Goal: Navigation & Orientation: Find specific page/section

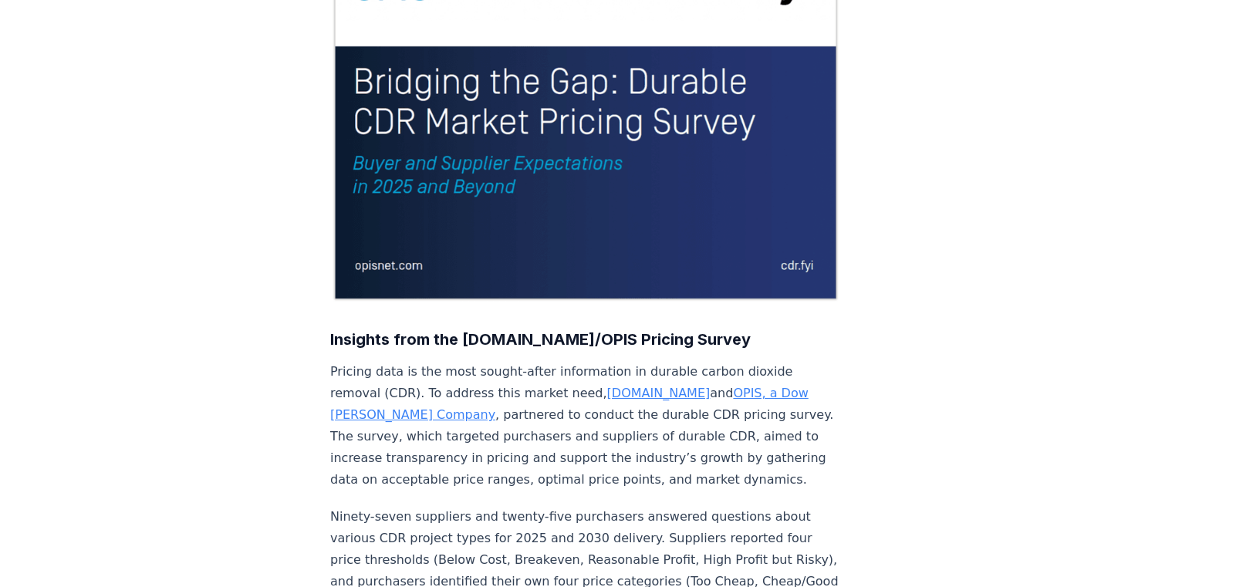
scroll to position [309, 0]
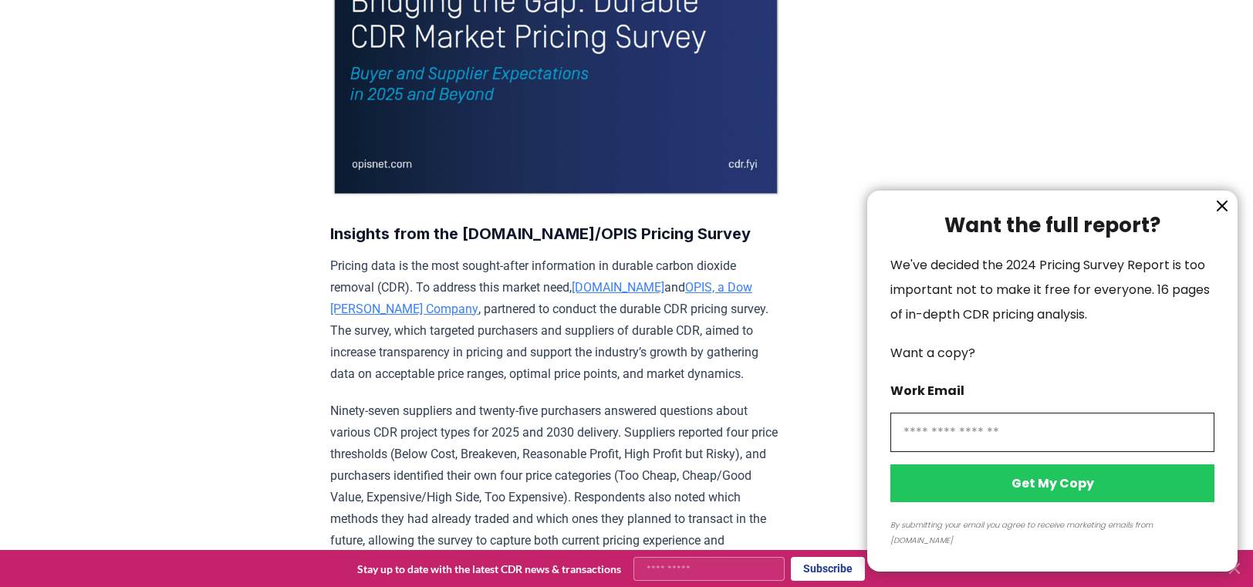
click at [1220, 211] on icon "information" at bounding box center [1222, 205] width 9 height 9
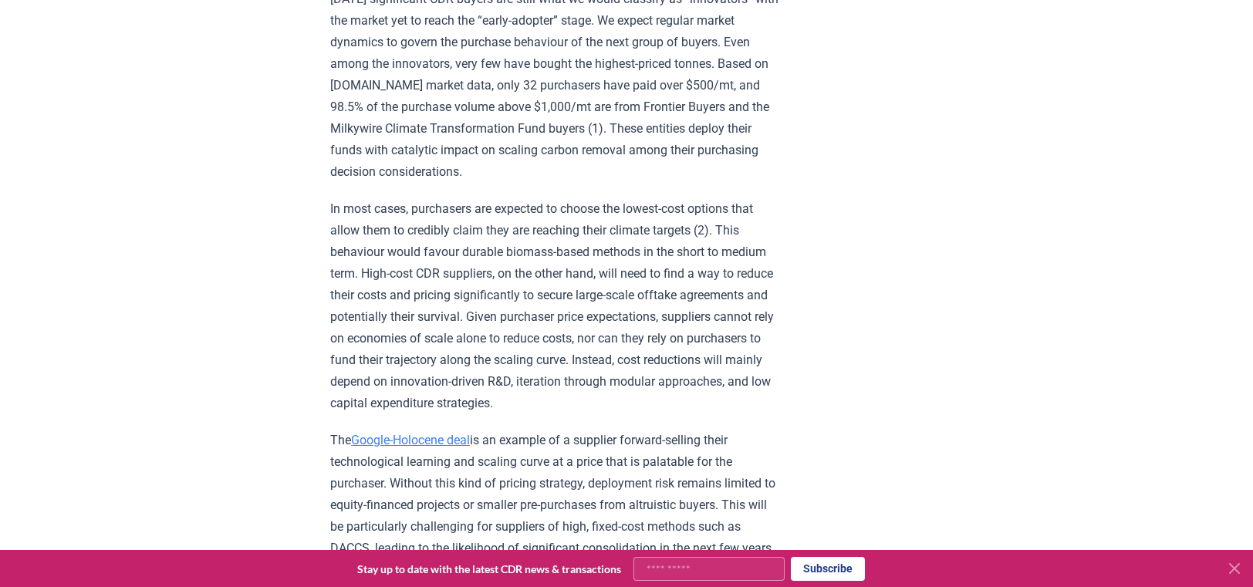
scroll to position [2393, 0]
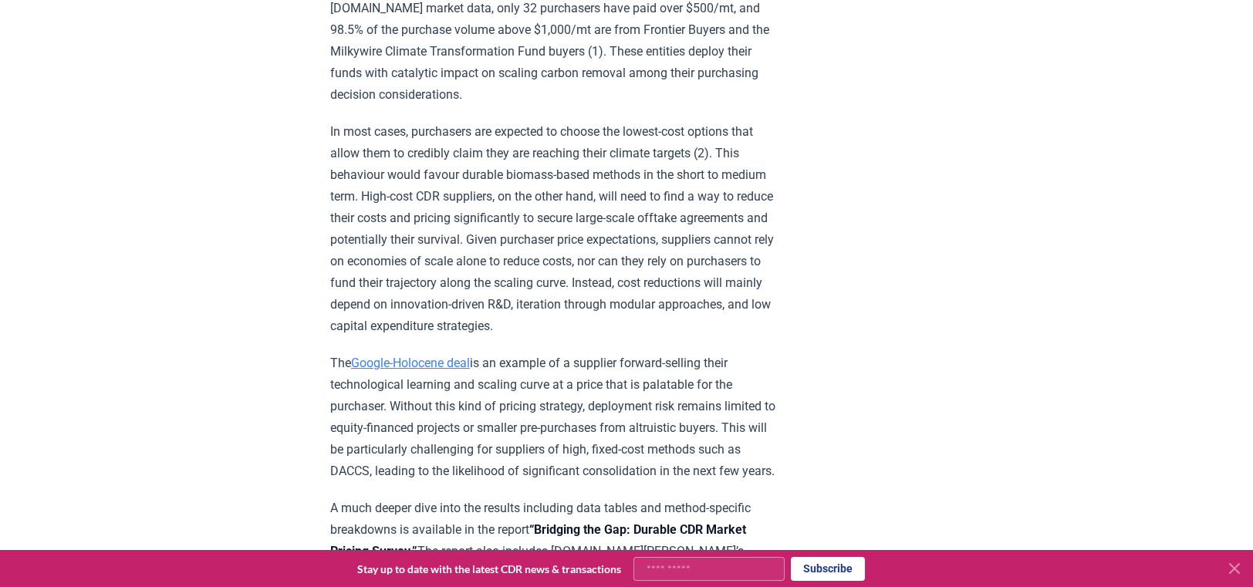
click at [404, 370] on link "Google-Holocene deal" at bounding box center [410, 363] width 119 height 15
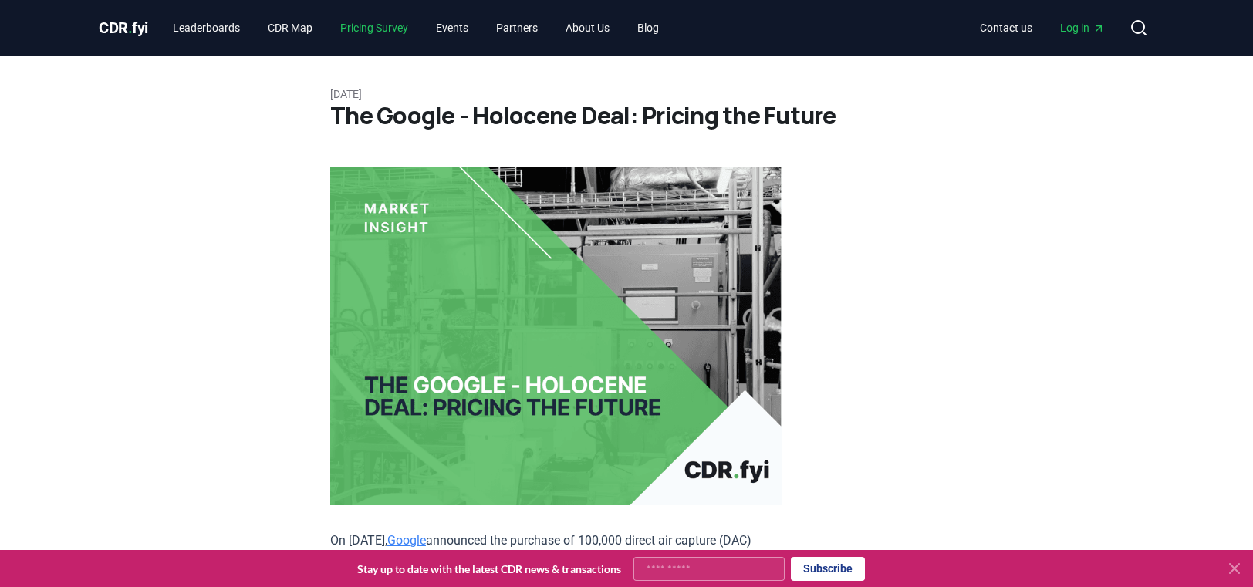
click at [378, 27] on link "Pricing Survey" at bounding box center [374, 28] width 93 height 28
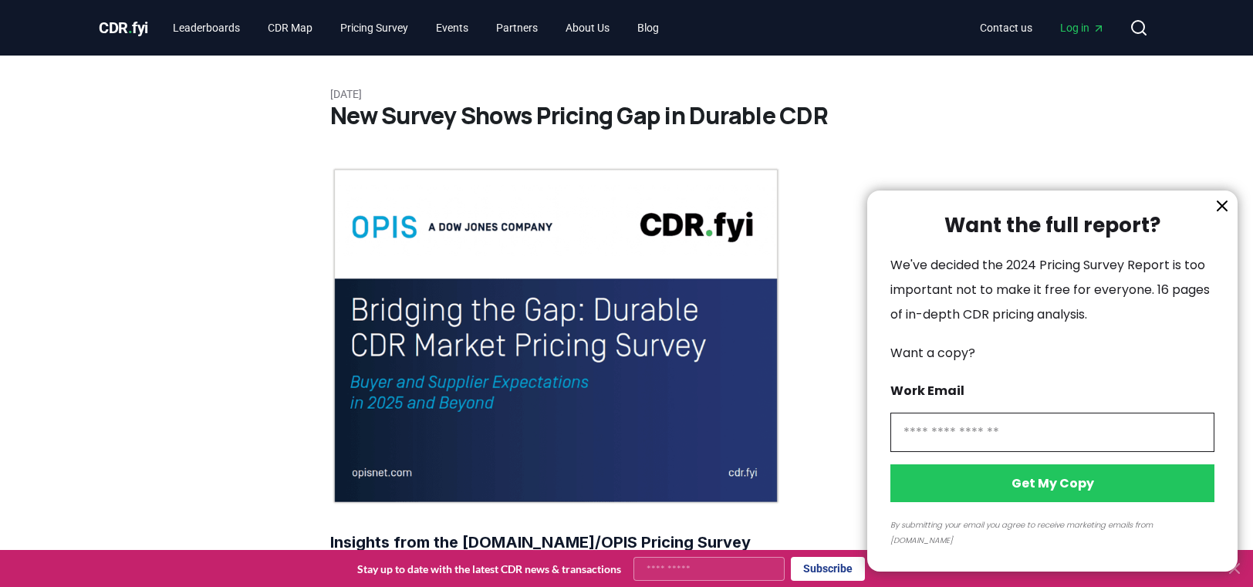
click at [292, 24] on div at bounding box center [626, 293] width 1253 height 587
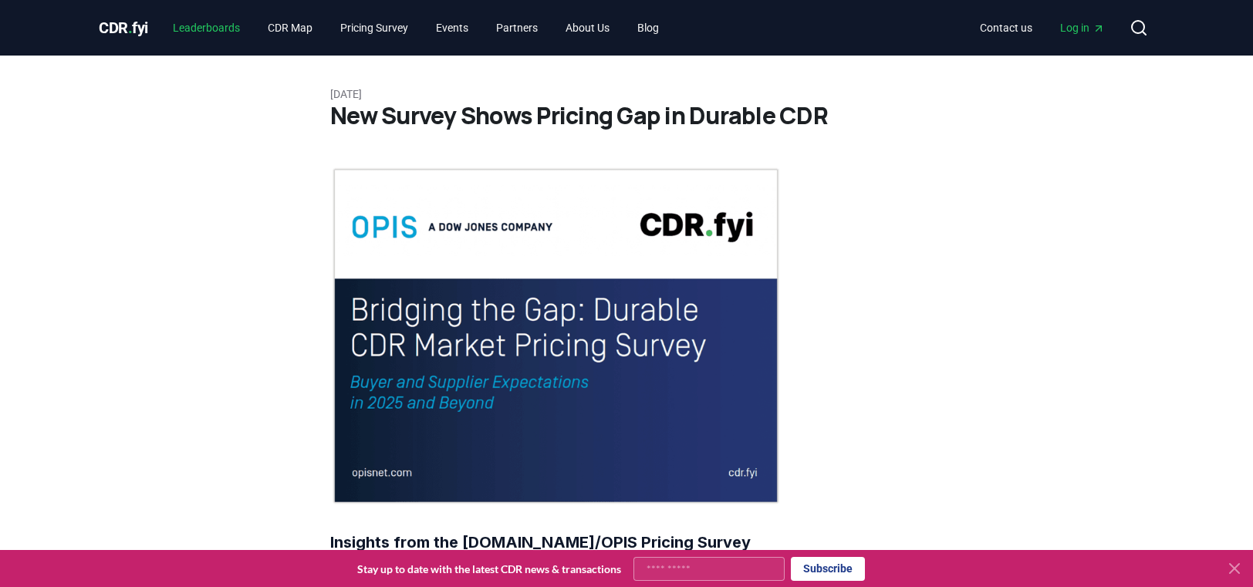
click at [208, 29] on link "Leaderboards" at bounding box center [207, 28] width 92 height 28
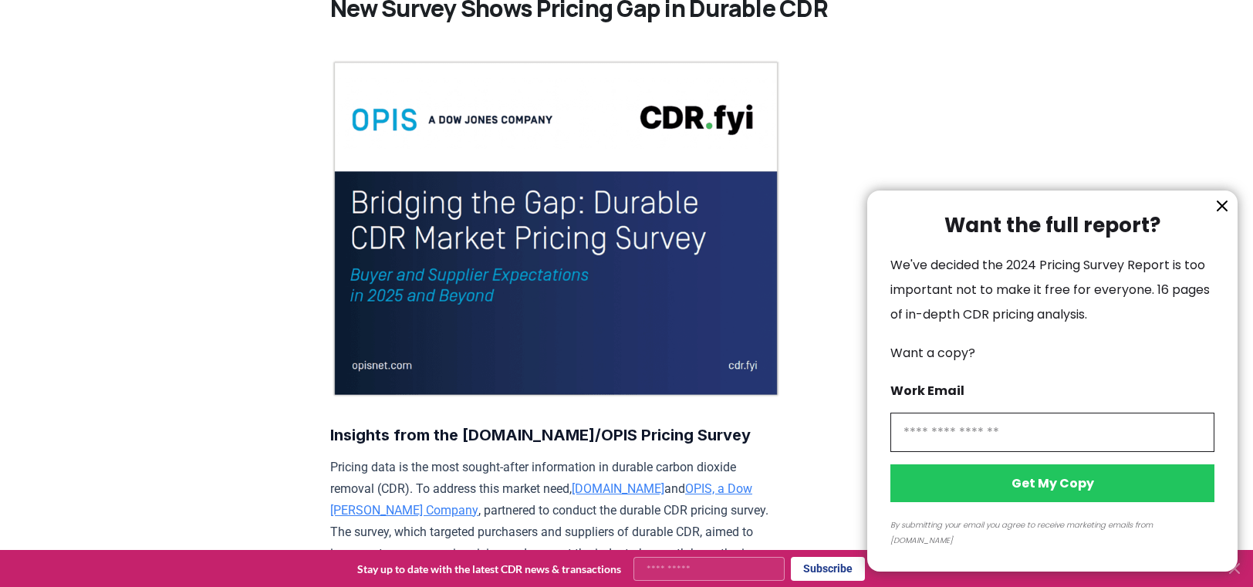
scroll to position [232, 0]
